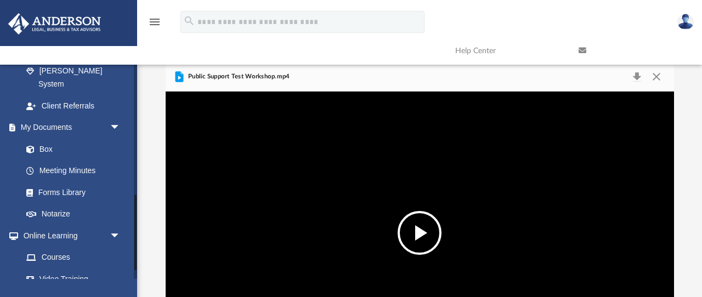
scroll to position [398, 0]
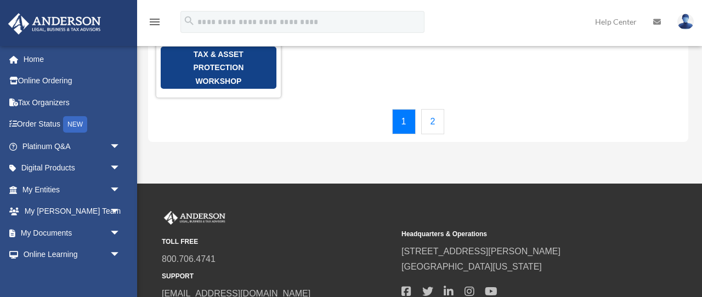
scroll to position [265, 0]
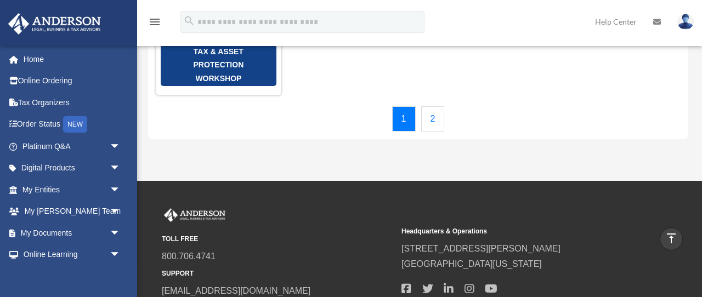
click at [433, 107] on link "2" at bounding box center [433, 118] width 24 height 25
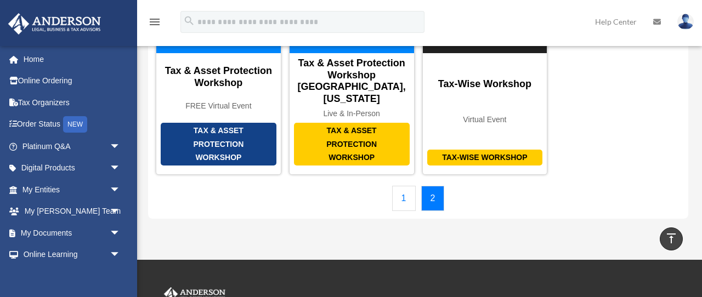
scroll to position [0, 0]
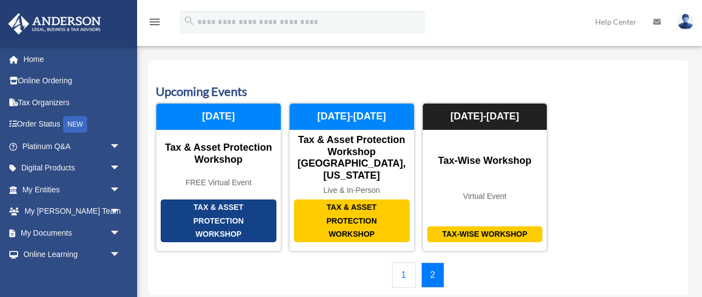
click at [403, 263] on link "1" at bounding box center [404, 275] width 24 height 25
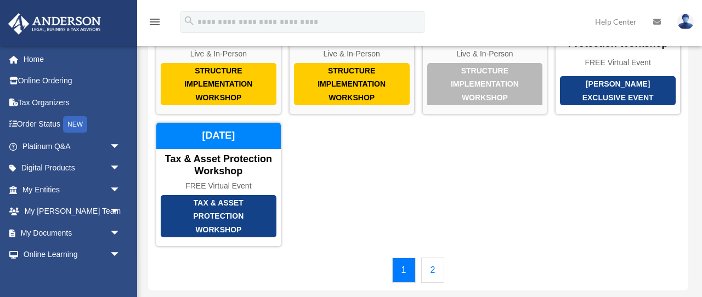
scroll to position [128, 0]
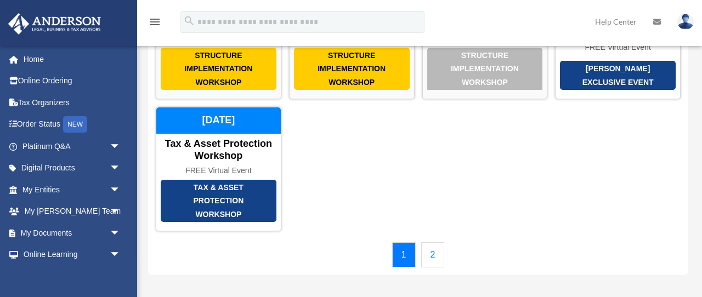
click at [434, 243] on link "2" at bounding box center [433, 255] width 24 height 25
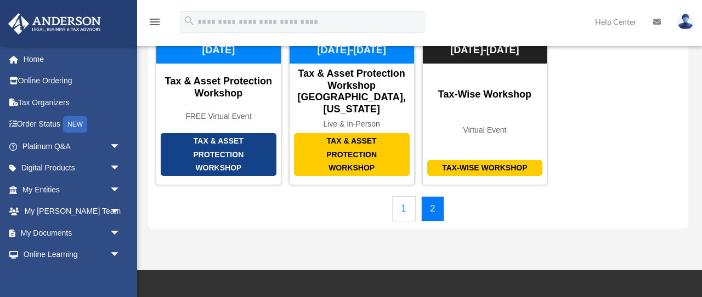
scroll to position [38, 0]
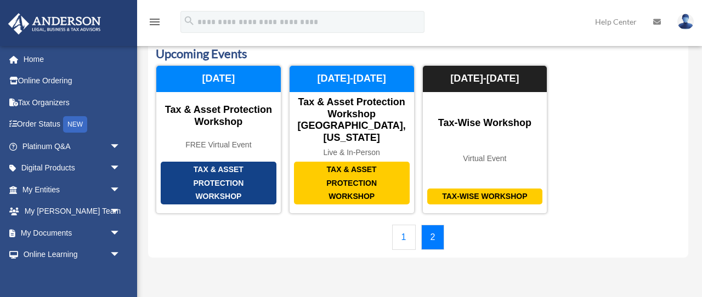
click at [404, 225] on link "1" at bounding box center [404, 237] width 24 height 25
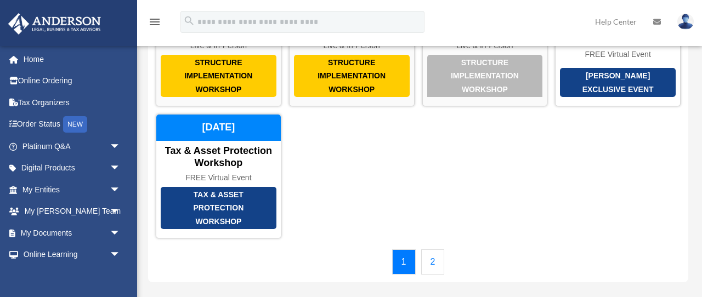
scroll to position [122, 0]
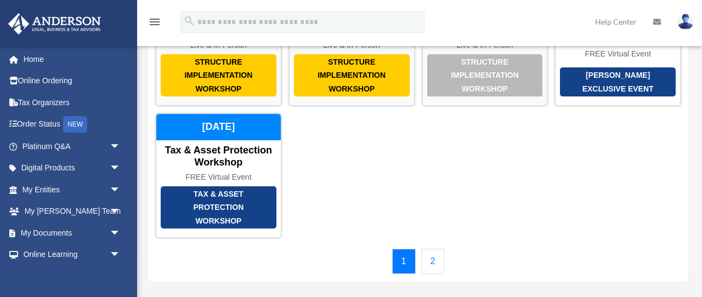
click at [434, 249] on link "2" at bounding box center [433, 261] width 24 height 25
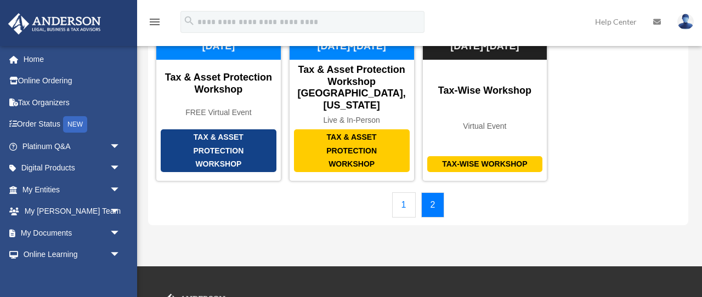
scroll to position [57, 0]
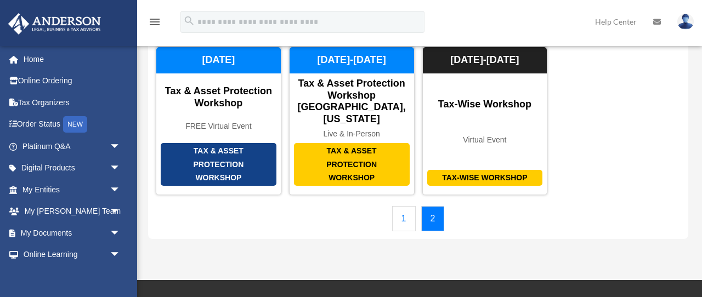
click at [404, 207] on link "1" at bounding box center [404, 218] width 24 height 25
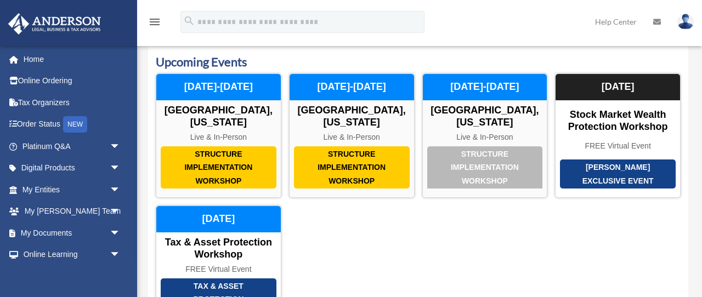
scroll to position [29, 0]
